Goal: Find specific page/section: Find specific page/section

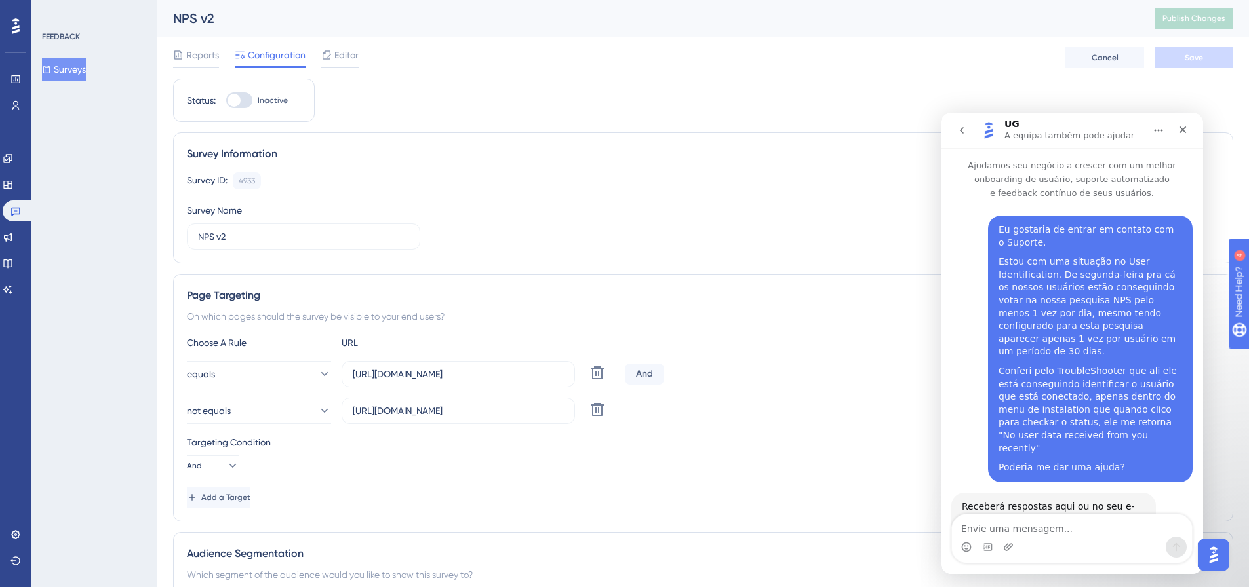
scroll to position [54, 0]
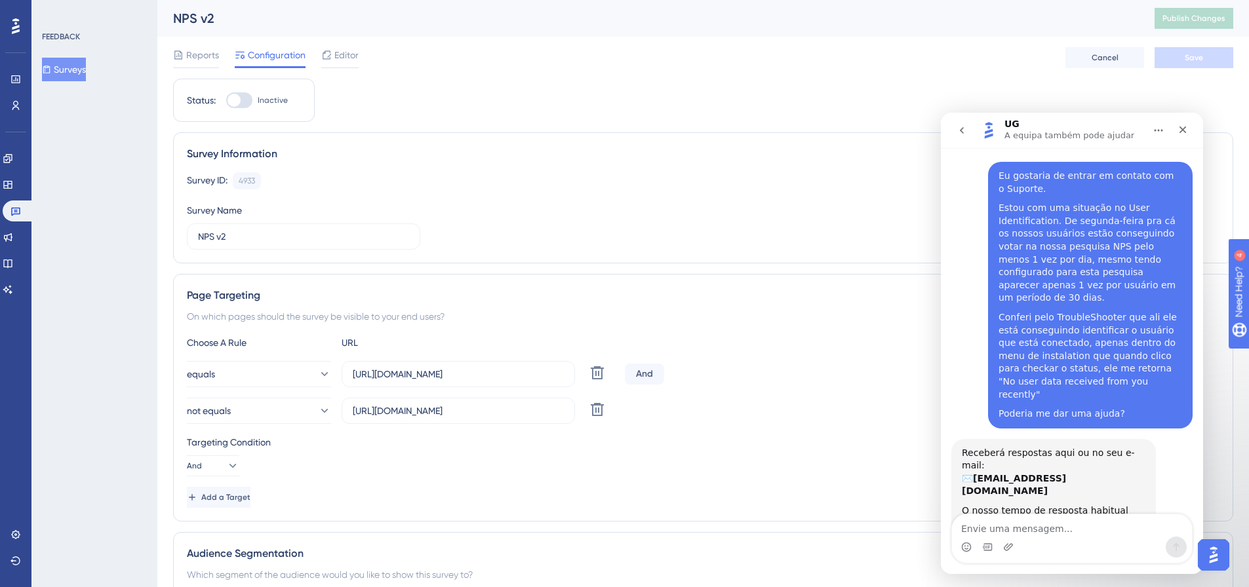
click at [1212, 562] on img "Open AI Assistant Launcher" at bounding box center [1214, 555] width 24 height 24
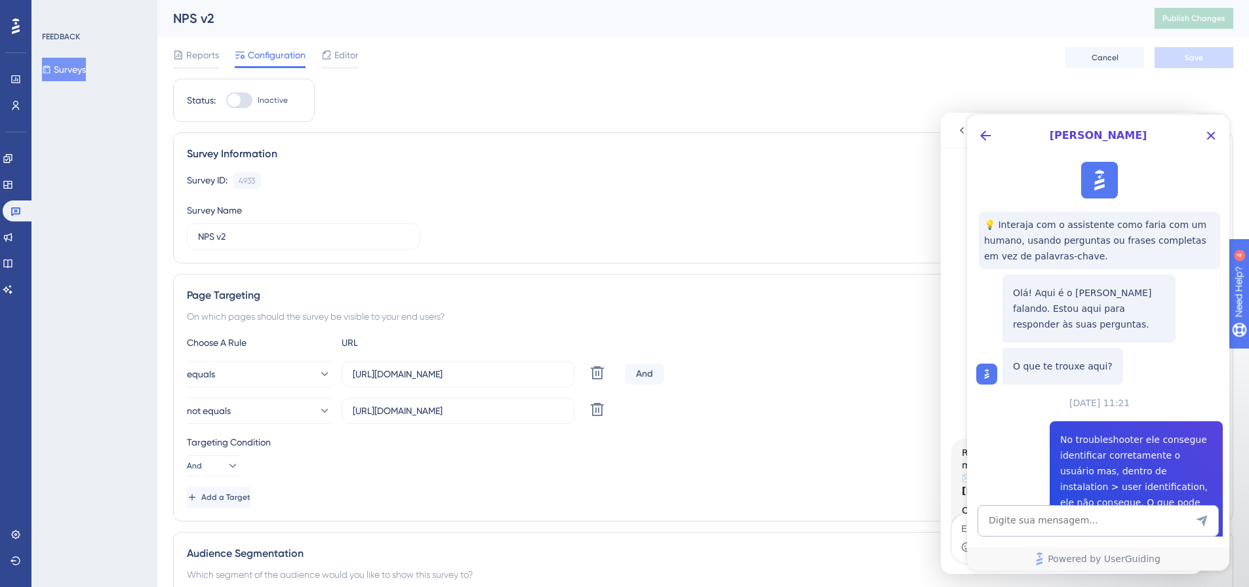
scroll to position [0, 0]
click at [1211, 130] on icon "Close Button" at bounding box center [1211, 136] width 16 height 16
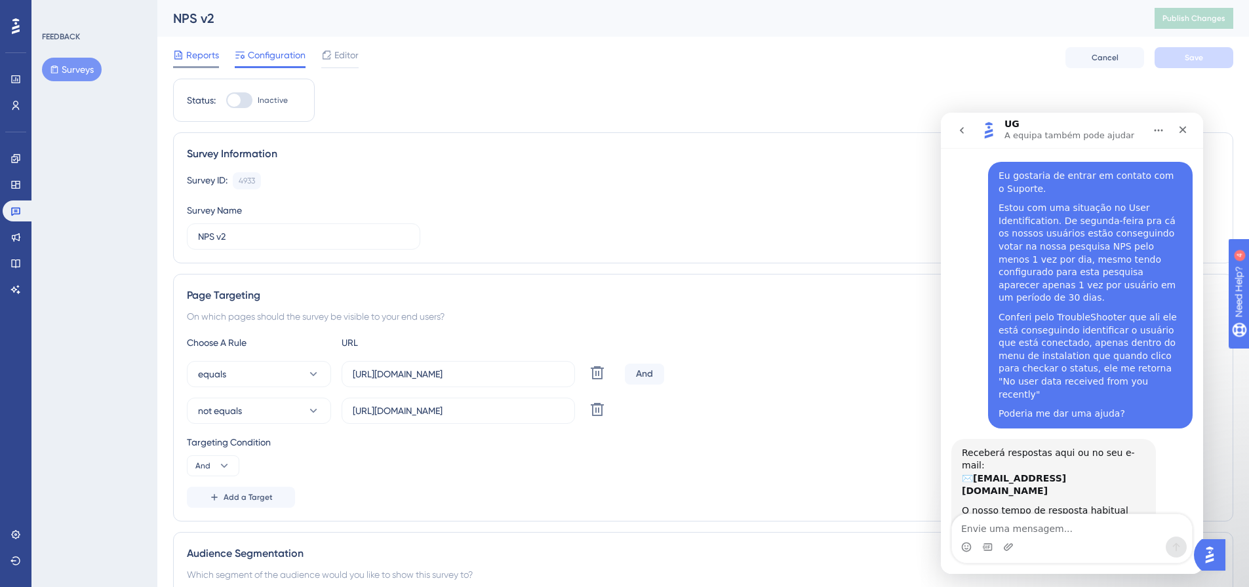
click at [205, 49] on span "Reports" at bounding box center [202, 55] width 33 height 16
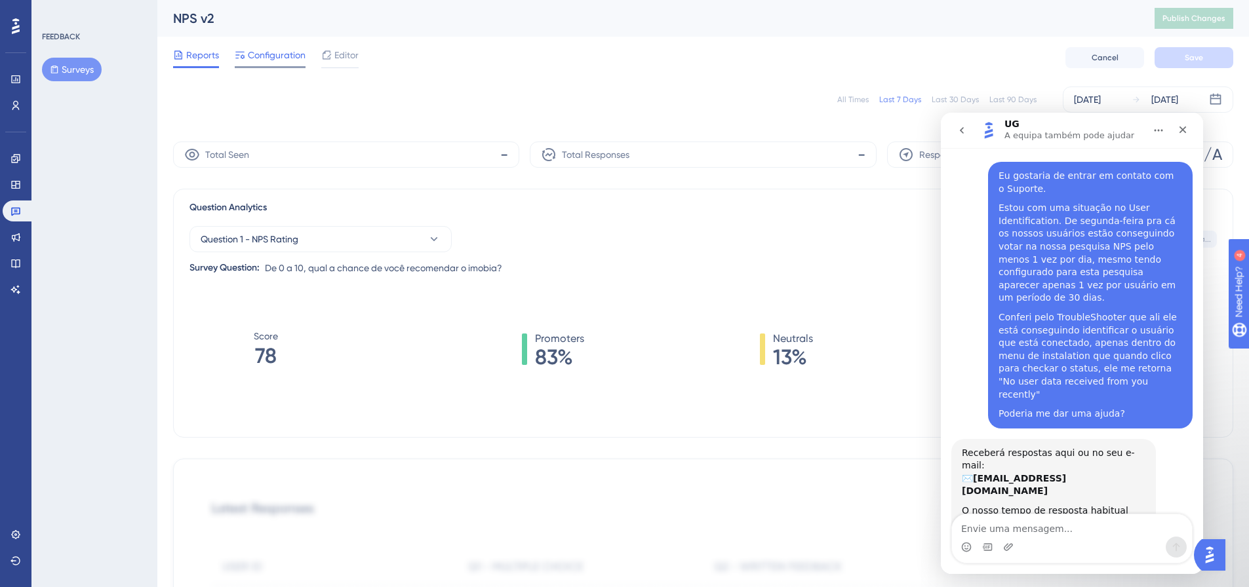
click at [289, 63] on div "Configuration" at bounding box center [270, 57] width 71 height 21
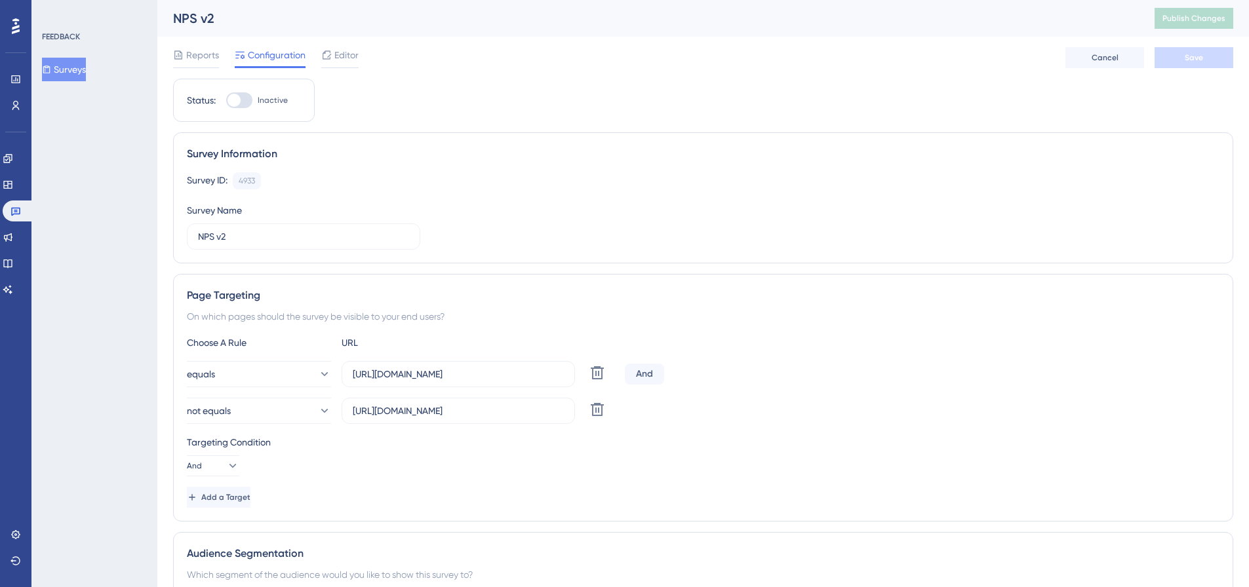
click at [601, 143] on div "Survey Information Survey ID: 4933 Copy Survey Name NPS v2" at bounding box center [703, 197] width 1060 height 131
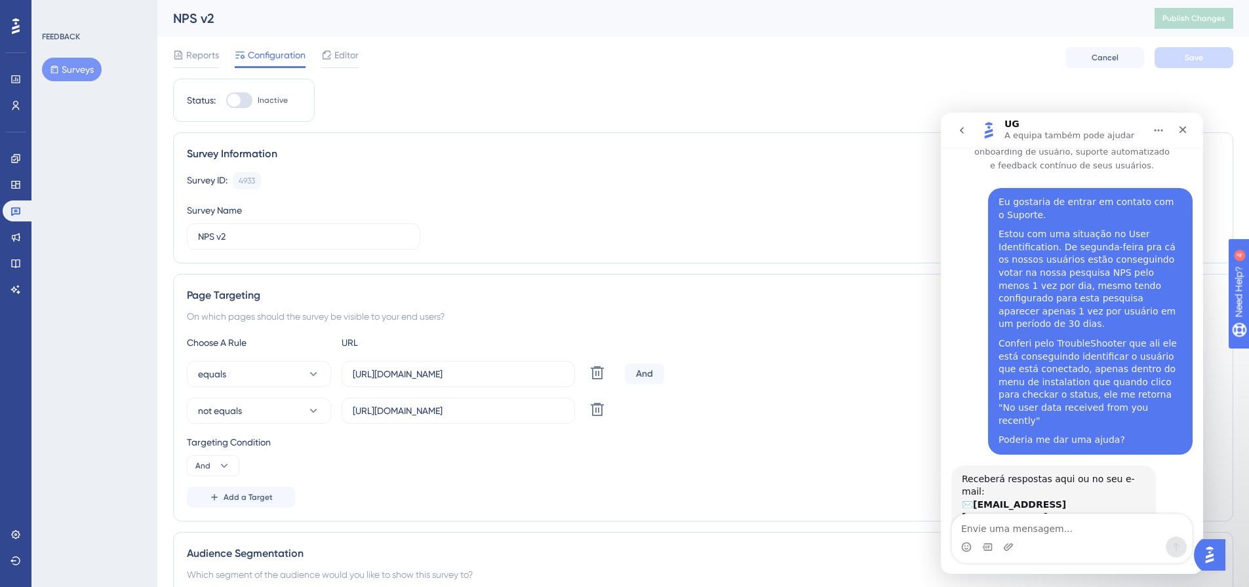
scroll to position [54, 0]
